Goal: Task Accomplishment & Management: Complete application form

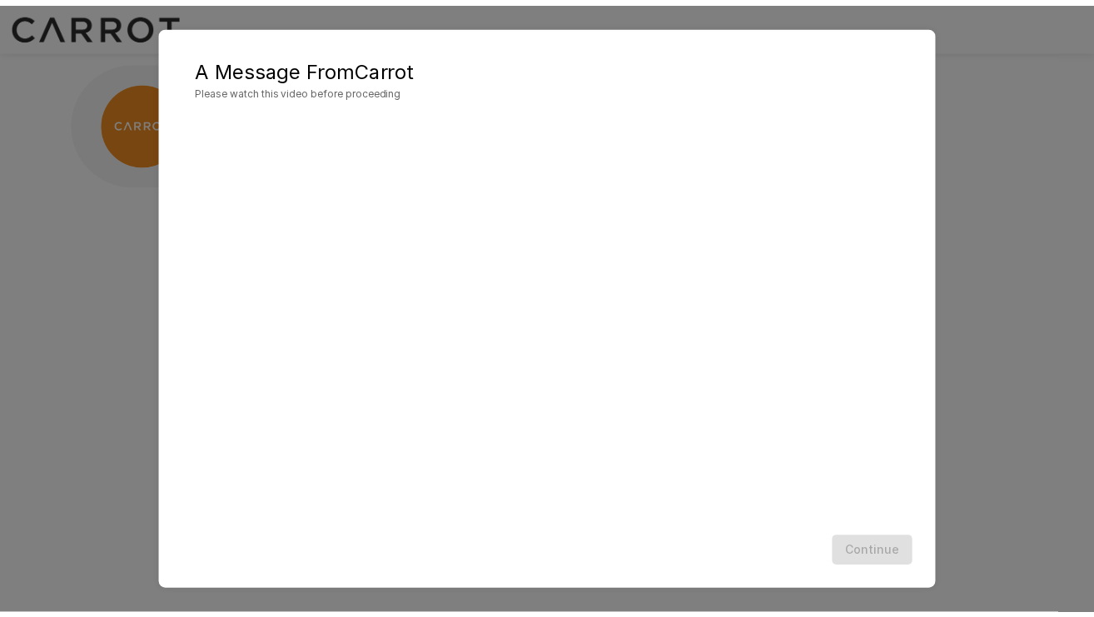
scroll to position [1, 0]
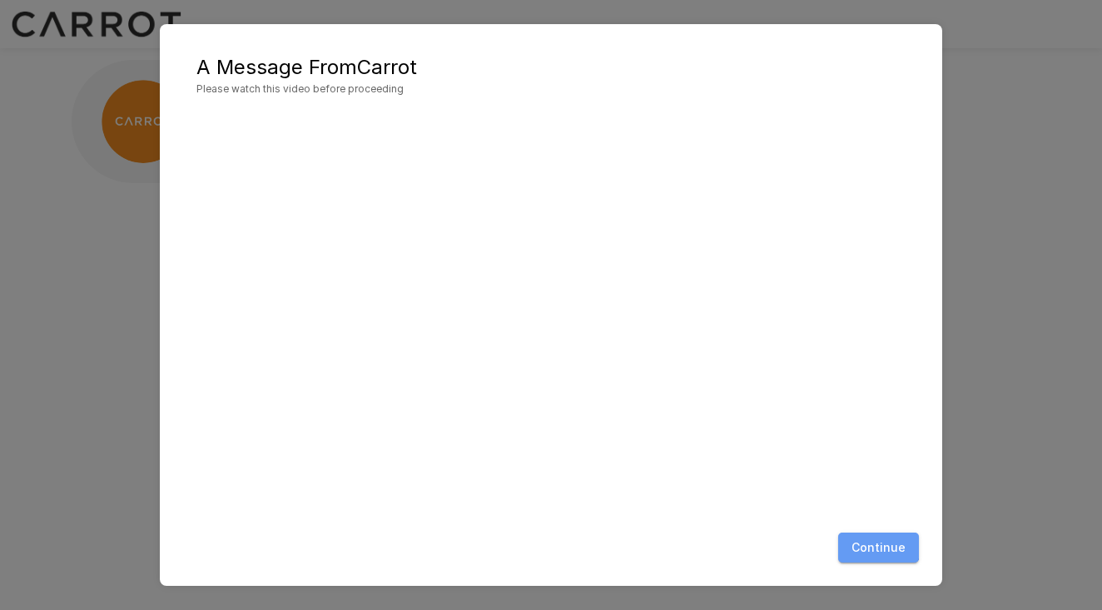
click at [858, 538] on button "Continue" at bounding box center [879, 548] width 81 height 31
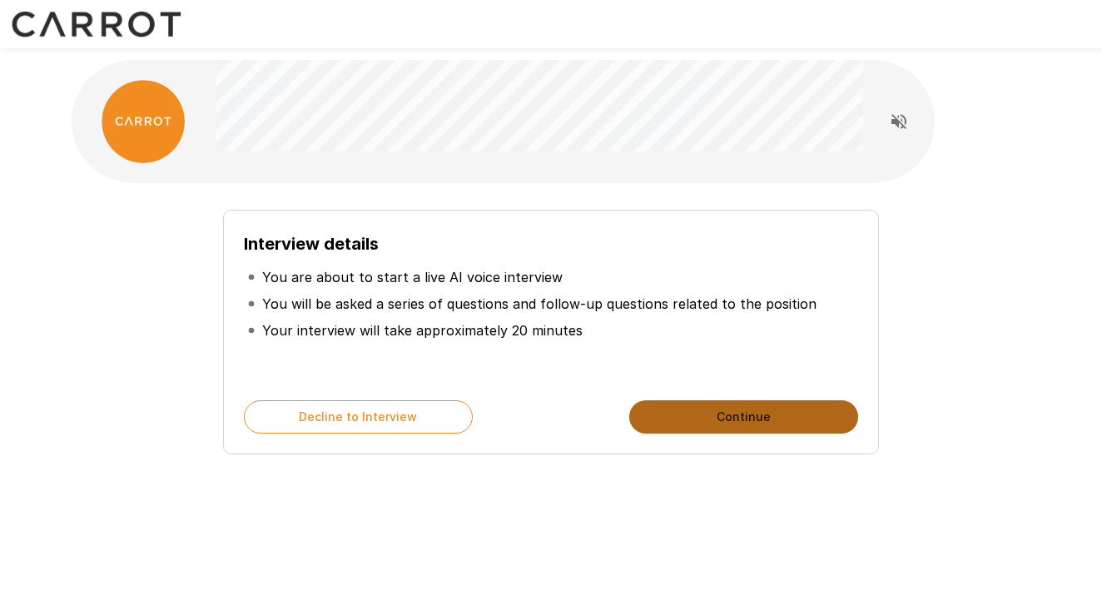
click at [686, 418] on button "Continue" at bounding box center [744, 417] width 229 height 33
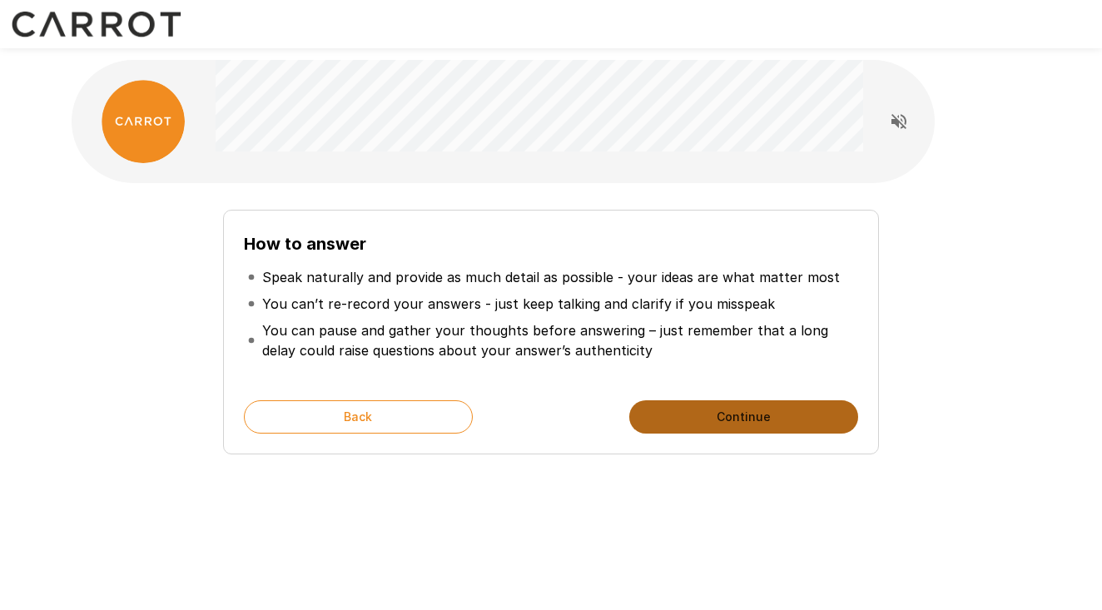
click at [681, 415] on button "Continue" at bounding box center [744, 417] width 229 height 33
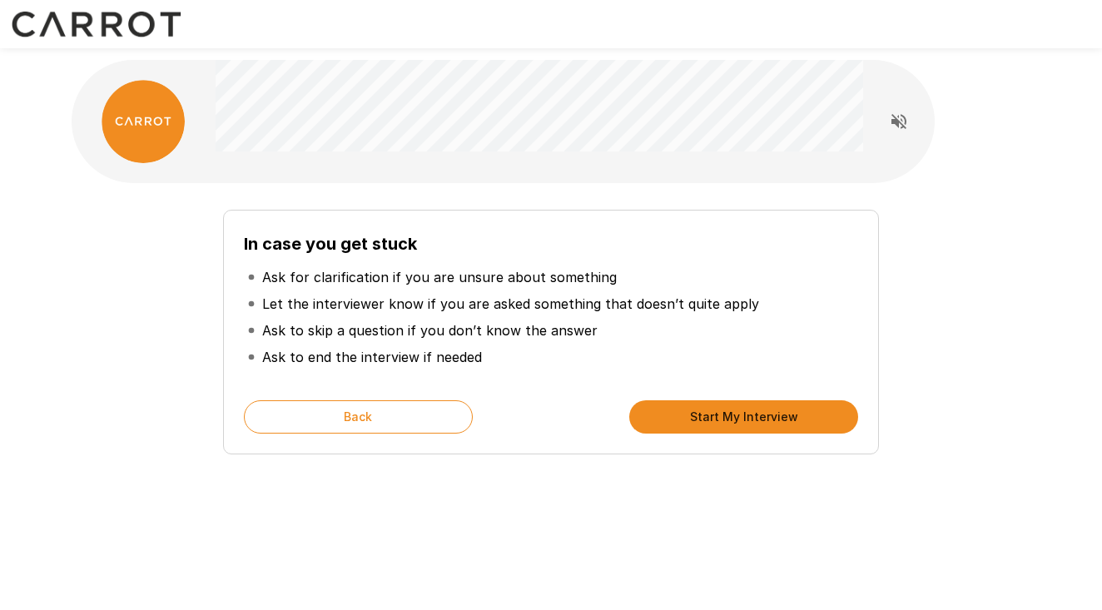
click at [674, 411] on button "Start My Interview" at bounding box center [744, 417] width 229 height 33
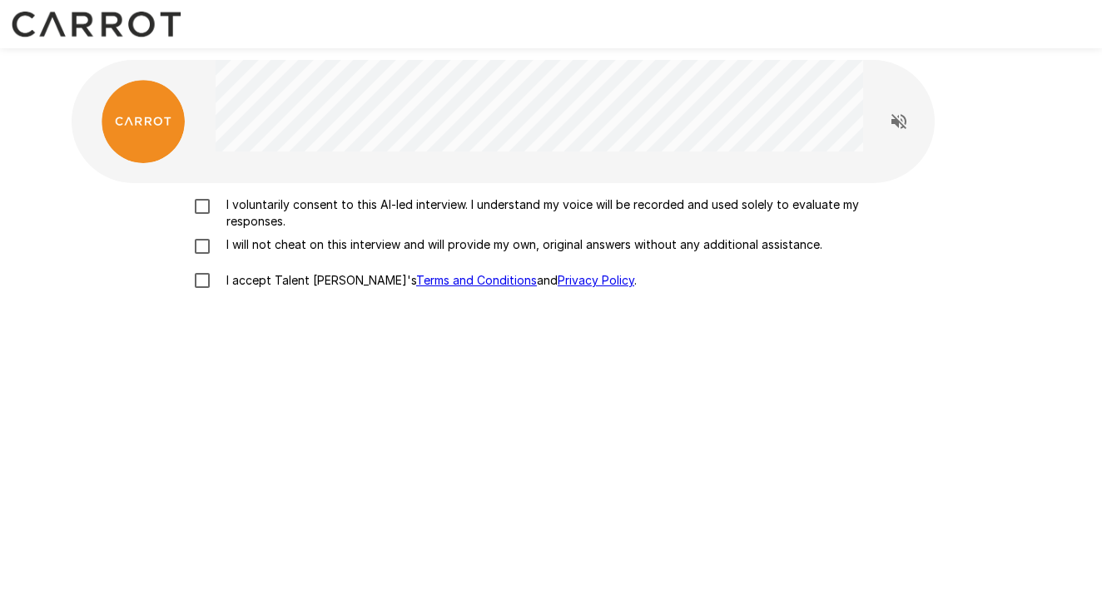
click at [266, 212] on p "I voluntarily consent to this AI-led interview. I understand my voice will be r…" at bounding box center [569, 213] width 698 height 33
click at [266, 245] on p "I will not cheat on this interview and will provide my own, original answers wi…" at bounding box center [521, 244] width 603 height 17
click at [266, 270] on label "I accept Talent Llama's Terms and Conditions and Privacy Policy ." at bounding box center [551, 280] width 733 height 35
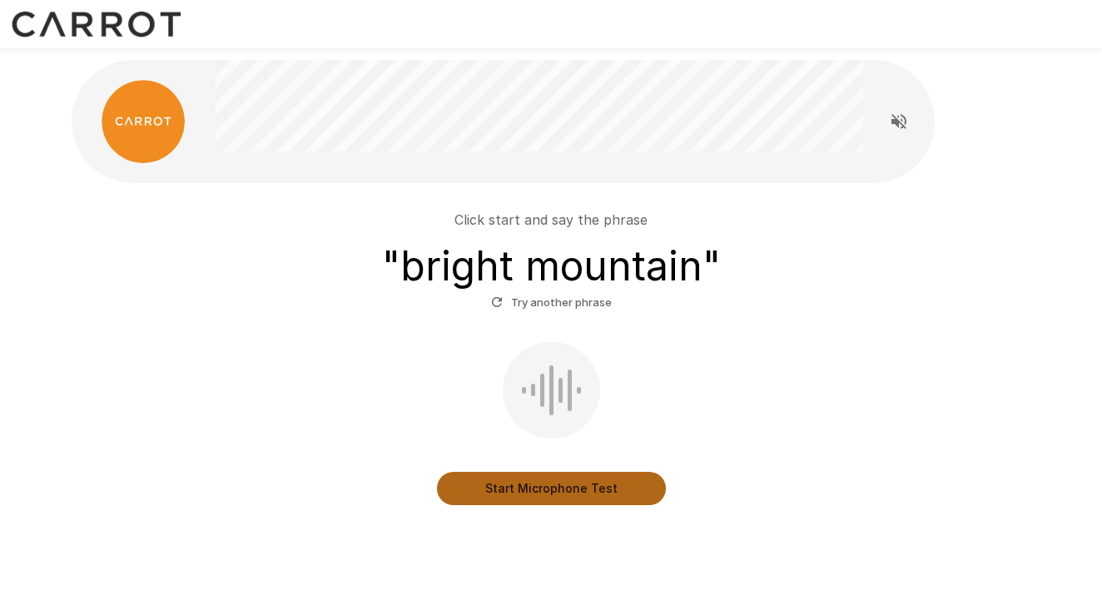
click at [550, 487] on button "Start Microphone Test" at bounding box center [551, 488] width 229 height 33
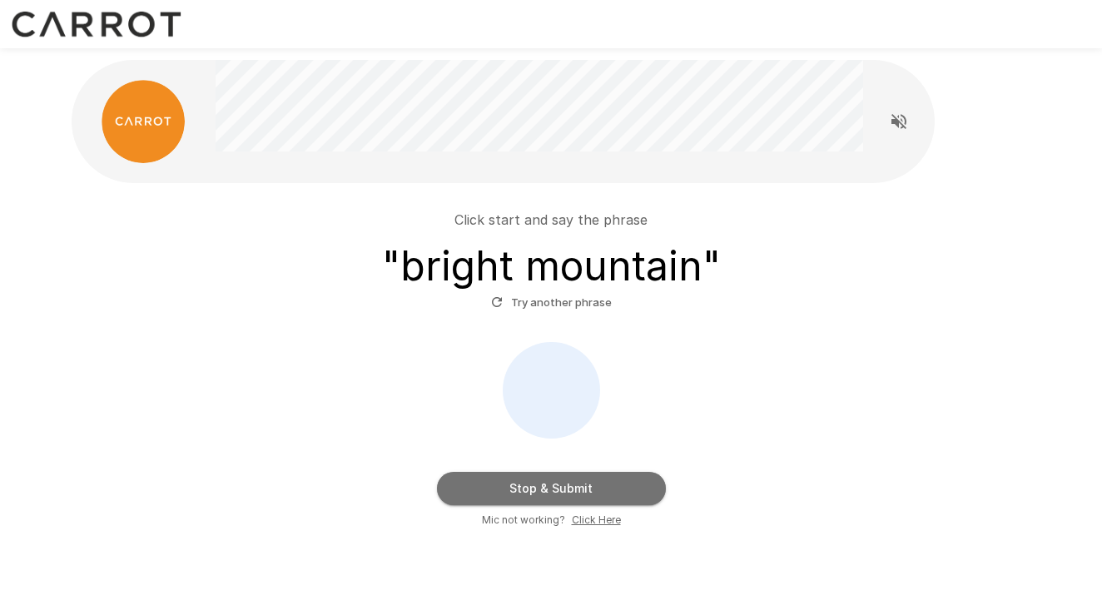
click at [523, 485] on button "Stop & Submit" at bounding box center [551, 488] width 229 height 33
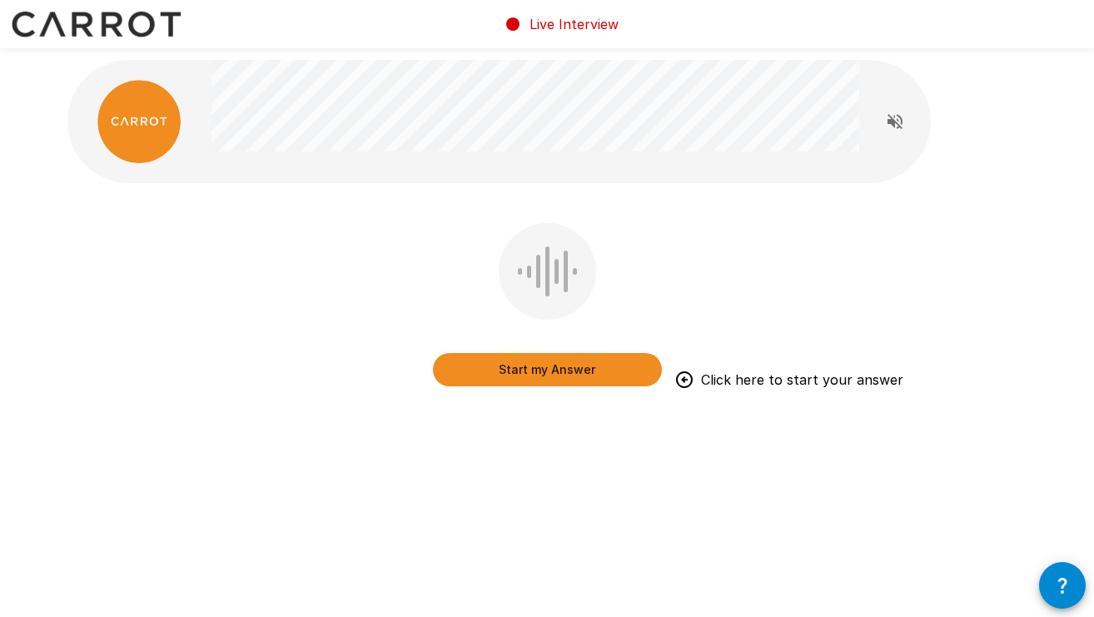
click at [590, 367] on button "Start my Answer" at bounding box center [547, 369] width 229 height 33
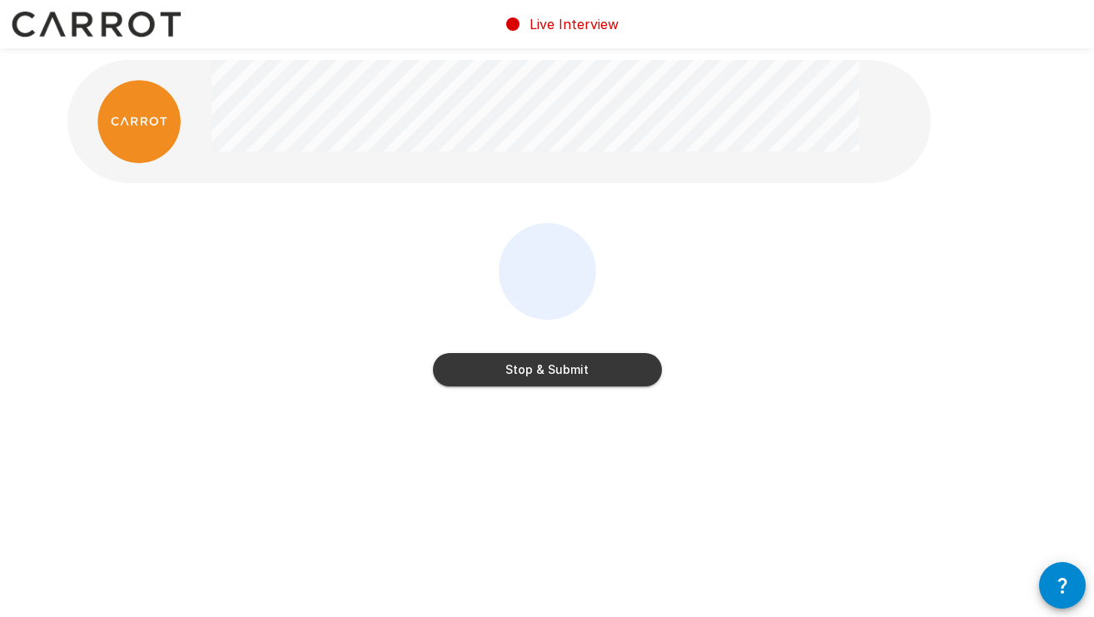
click at [457, 348] on div "Stop & Submit" at bounding box center [547, 353] width 229 height 67
click at [468, 359] on button "Stop & Submit" at bounding box center [547, 369] width 229 height 33
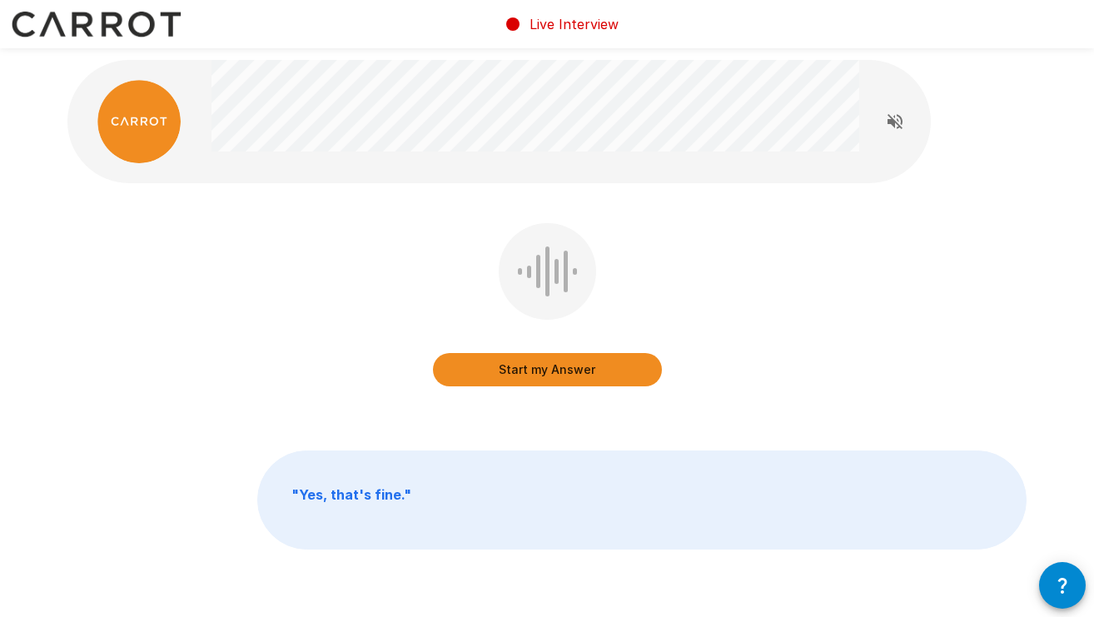
click at [548, 370] on button "Start my Answer" at bounding box center [547, 369] width 229 height 33
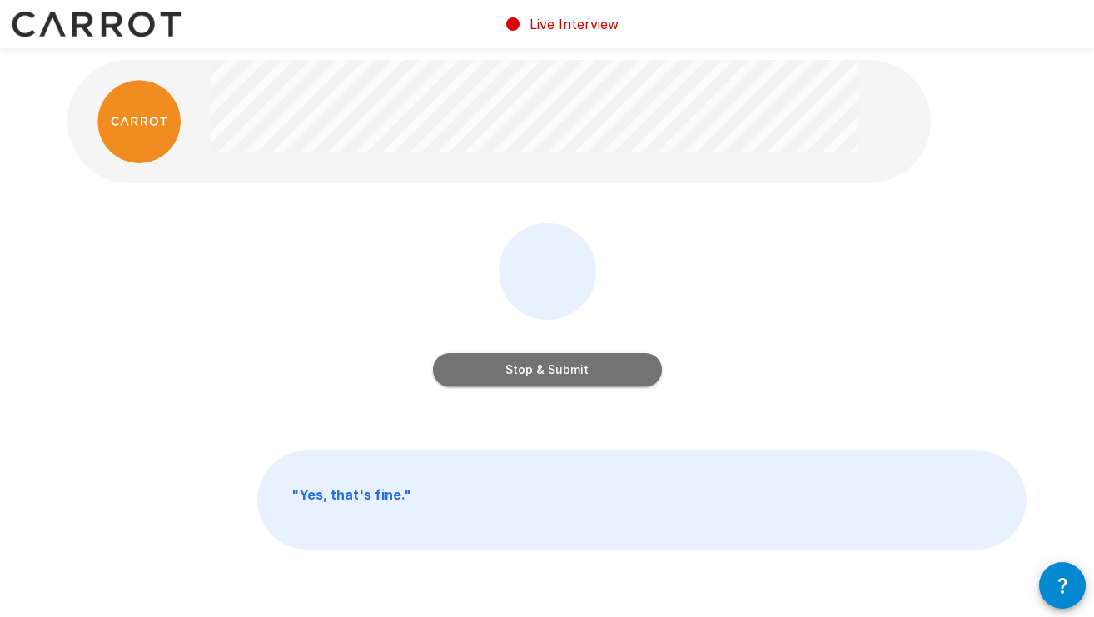
click at [537, 371] on button "Stop & Submit" at bounding box center [547, 369] width 229 height 33
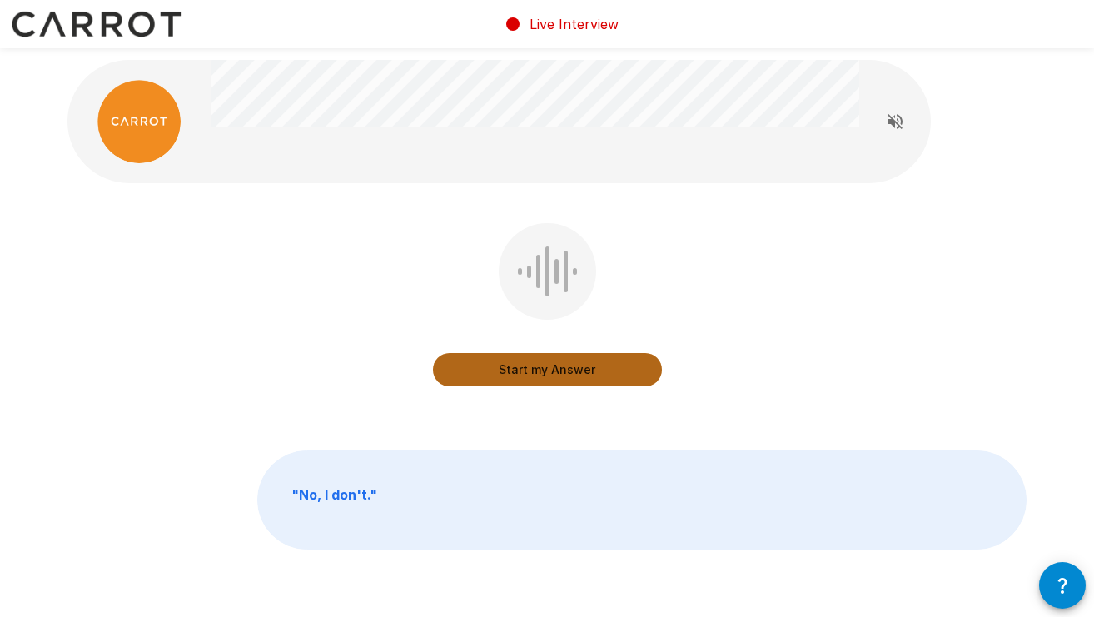
click at [523, 374] on button "Start my Answer" at bounding box center [547, 369] width 229 height 33
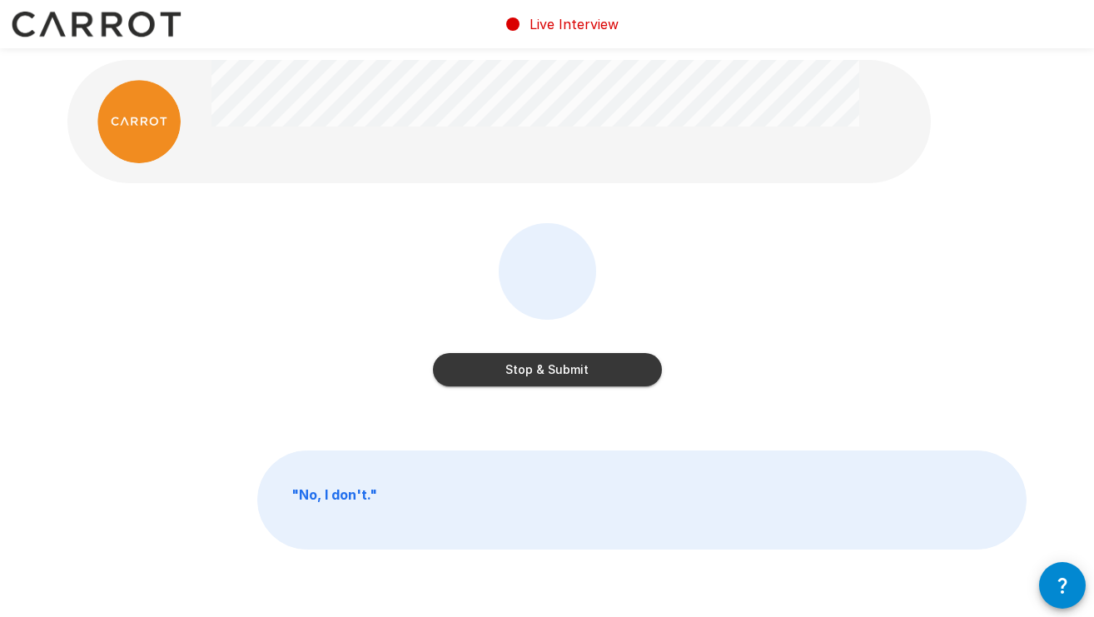
click at [531, 366] on button "Stop & Submit" at bounding box center [547, 369] width 229 height 33
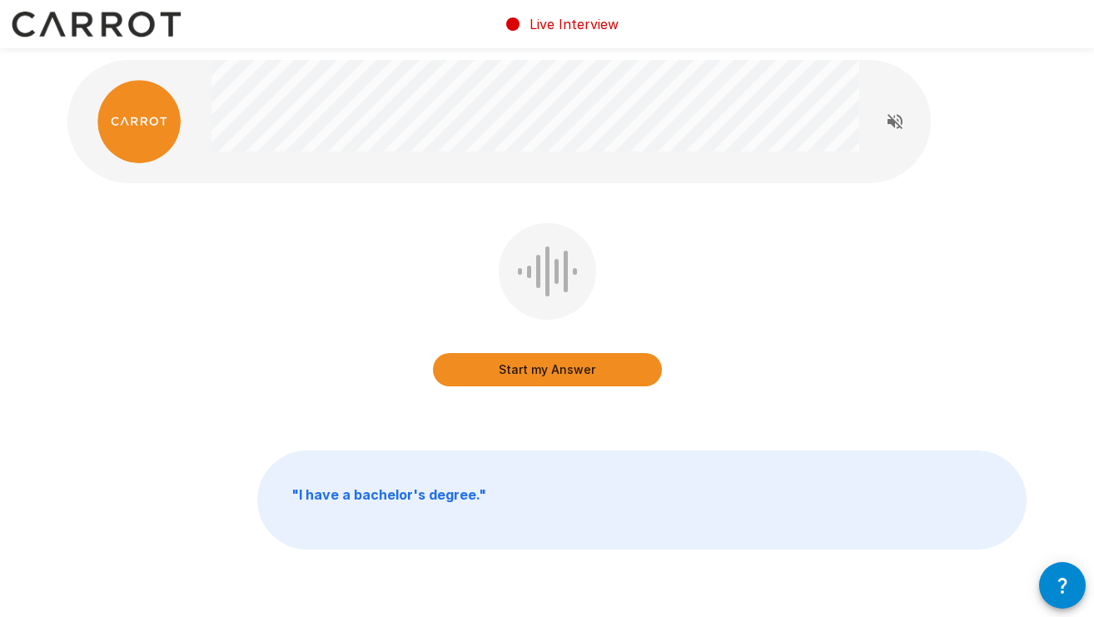
click at [517, 369] on button "Start my Answer" at bounding box center [547, 369] width 229 height 33
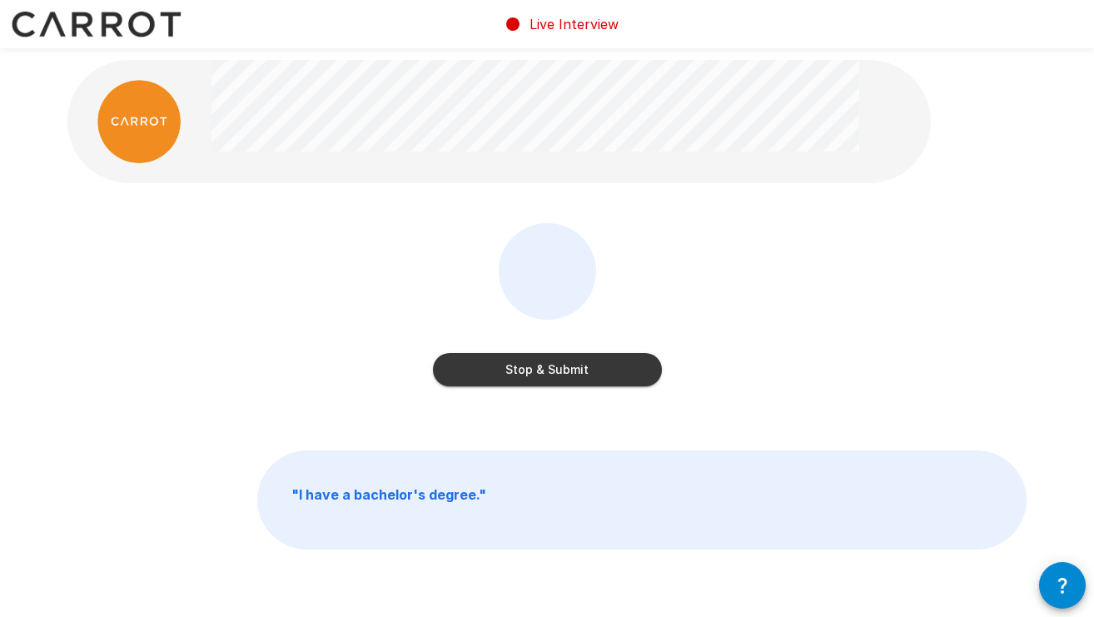
click at [525, 369] on button "Stop & Submit" at bounding box center [547, 369] width 229 height 33
